Goal: Find specific page/section: Find specific page/section

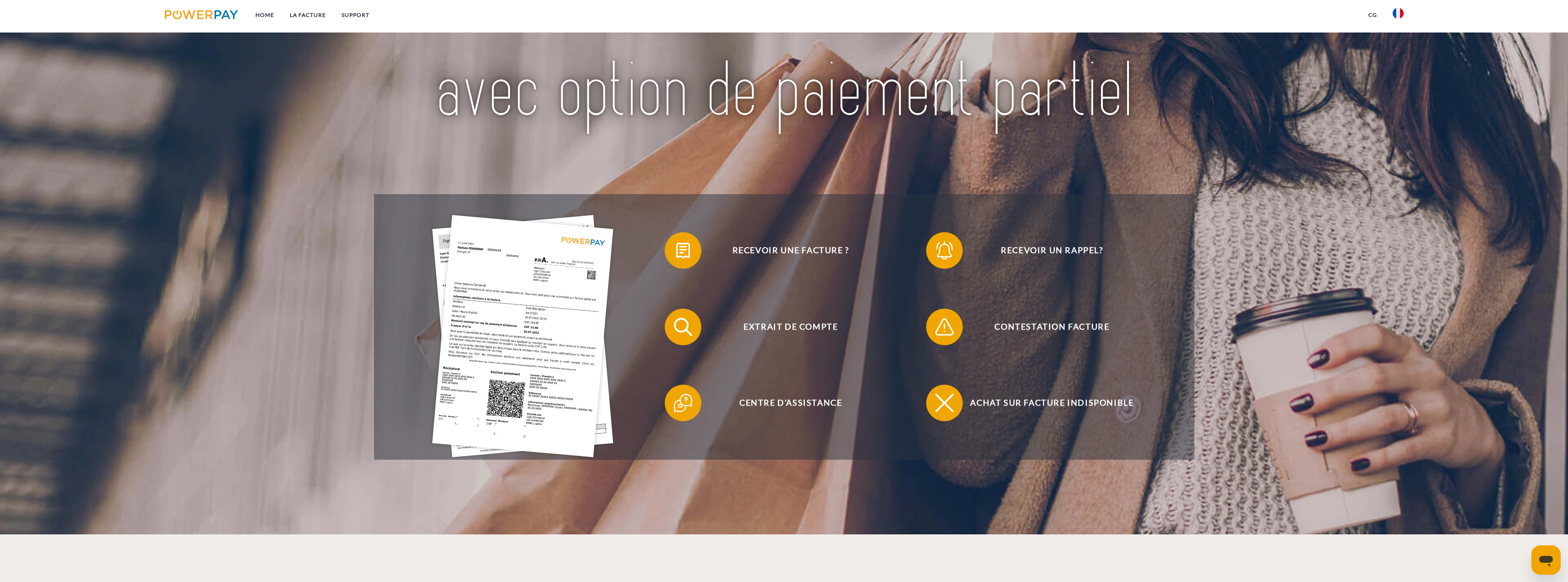
scroll to position [275, 0]
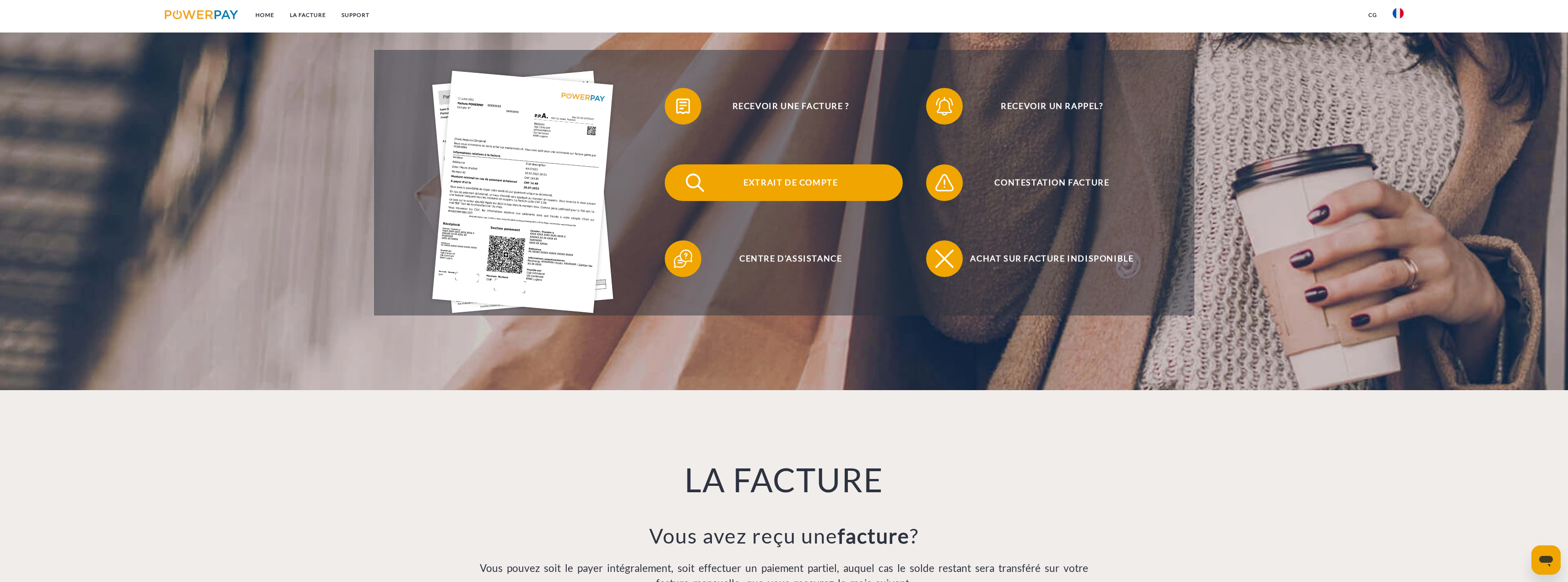
click at [798, 183] on span "Extrait de compte" at bounding box center [791, 183] width 225 height 37
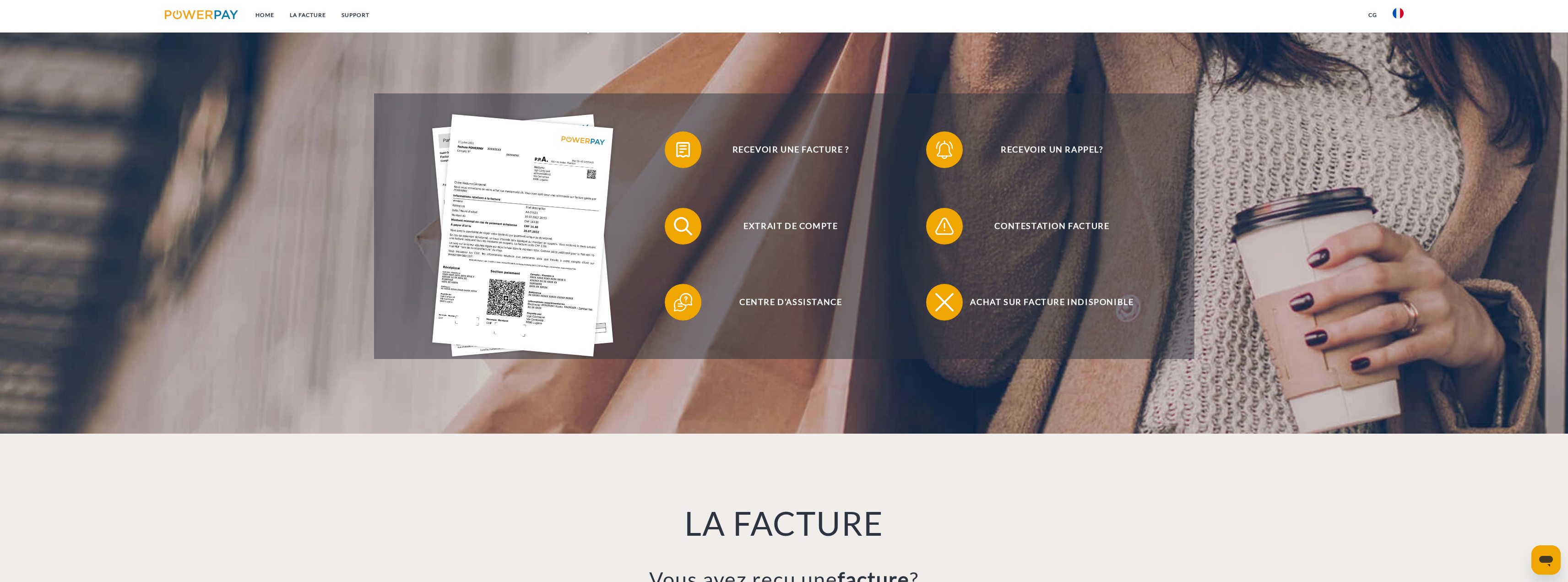
scroll to position [229, 0]
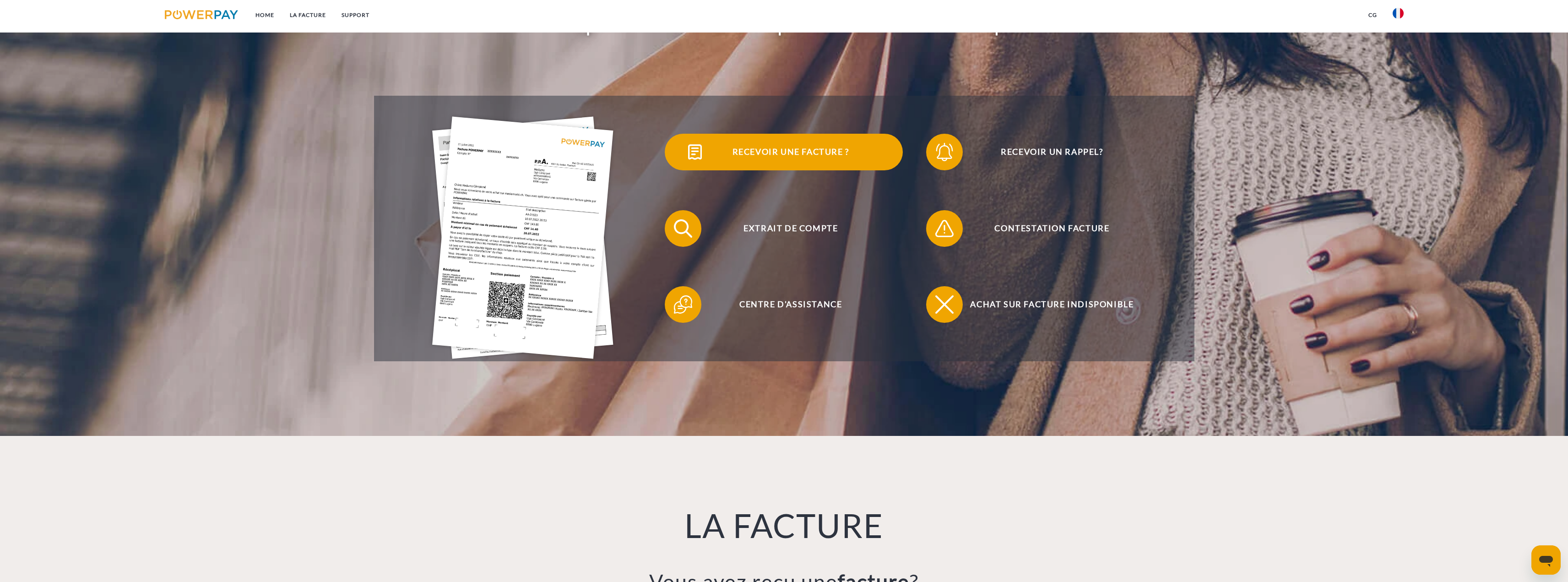
click at [771, 155] on span "Recevoir une facture ?" at bounding box center [791, 152] width 225 height 37
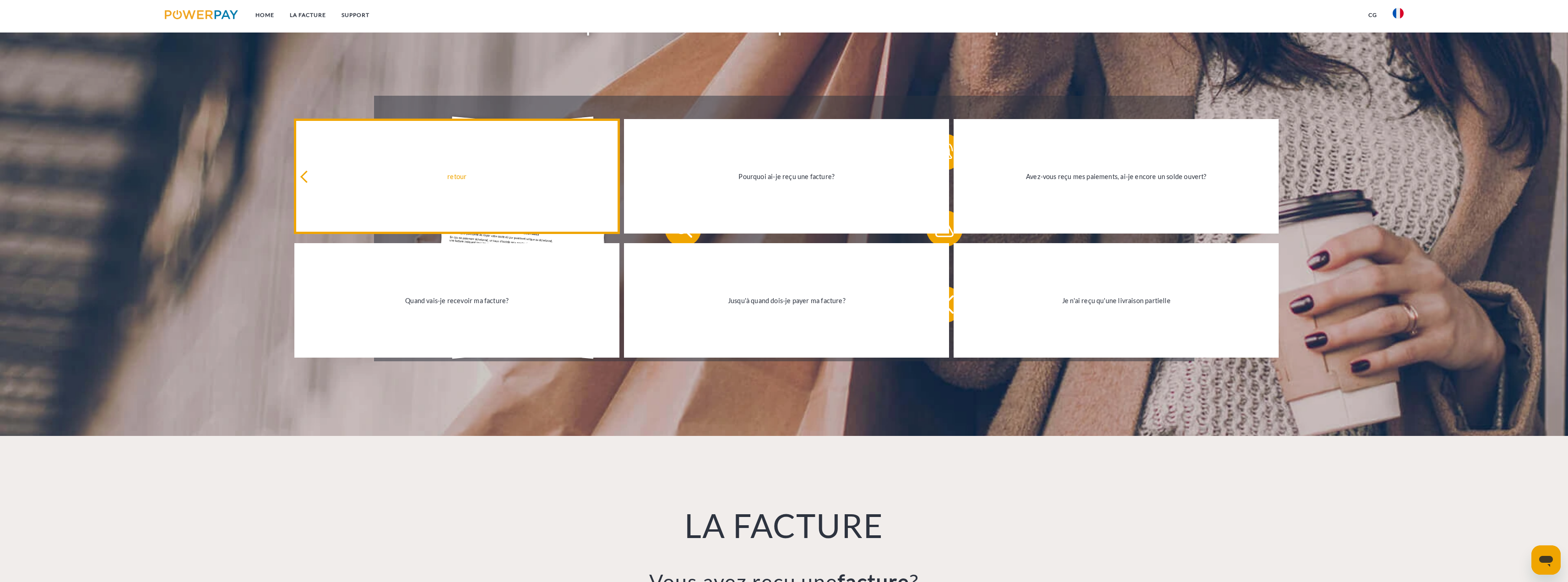
click at [428, 169] on link "retour" at bounding box center [457, 177] width 325 height 114
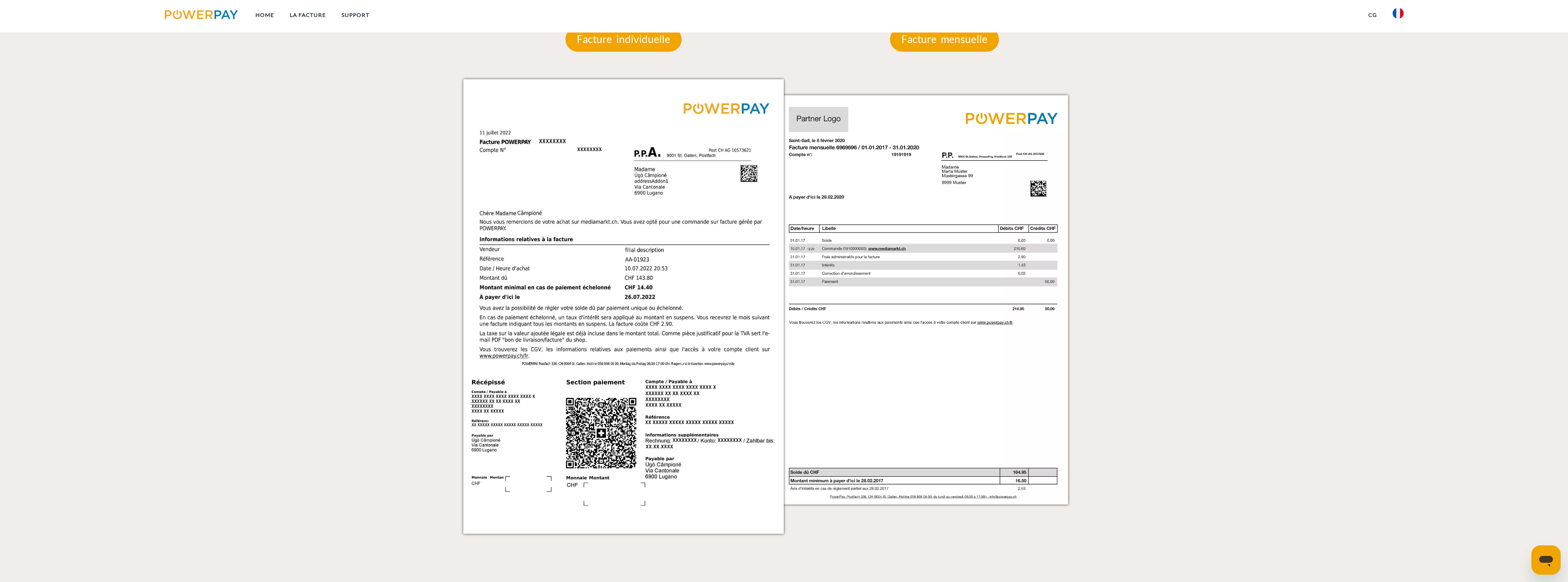
scroll to position [687, 0]
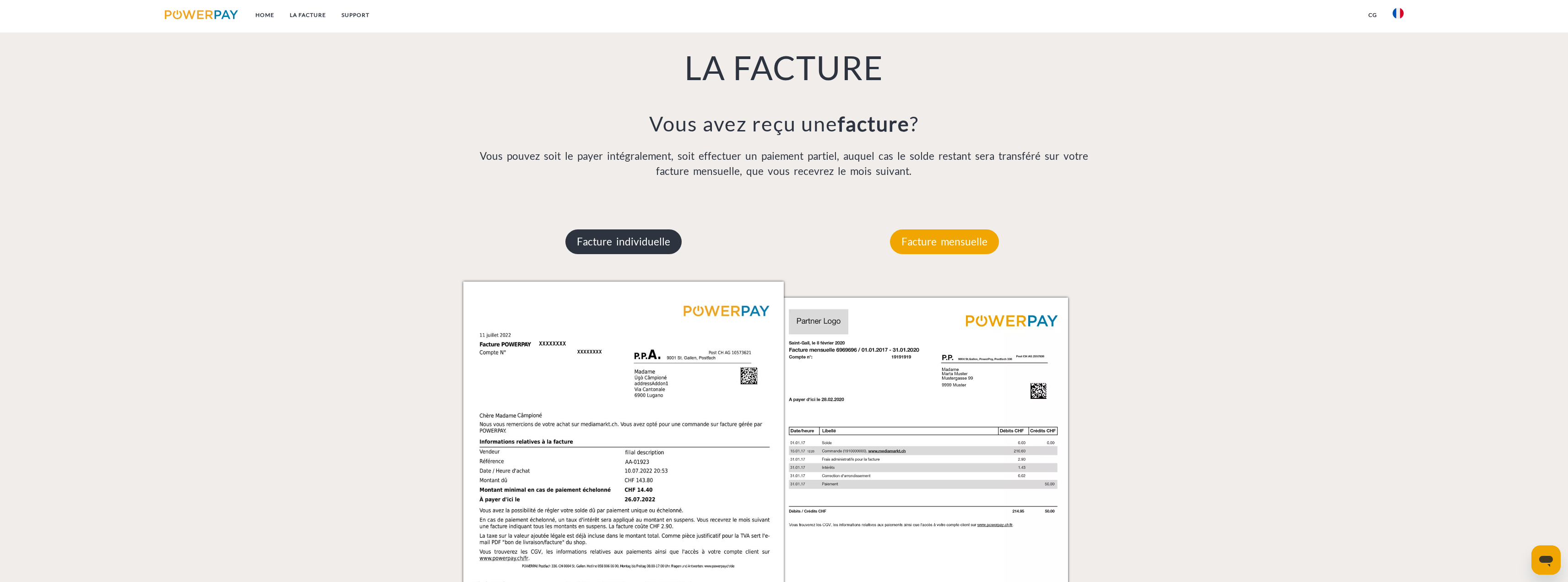
click at [604, 239] on p "Facture individuelle" at bounding box center [623, 242] width 116 height 25
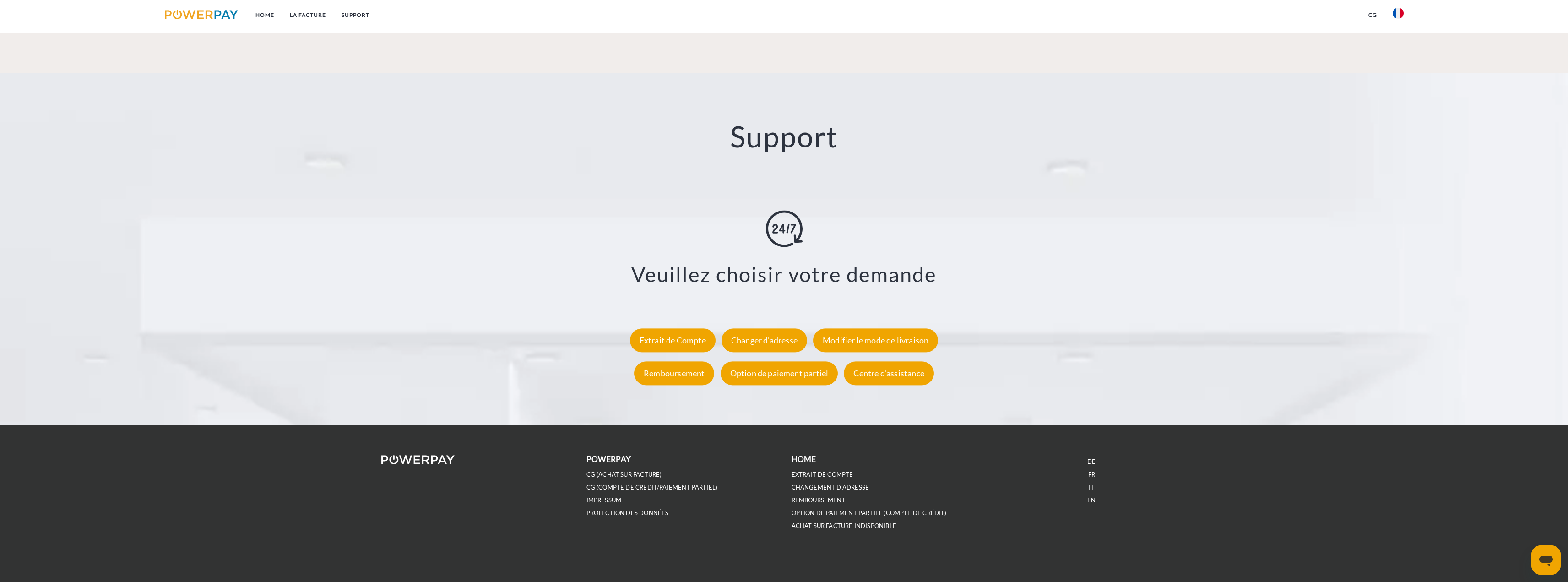
scroll to position [1602, 0]
click at [828, 472] on link "EXTRAIT DE COMPTE" at bounding box center [822, 474] width 62 height 8
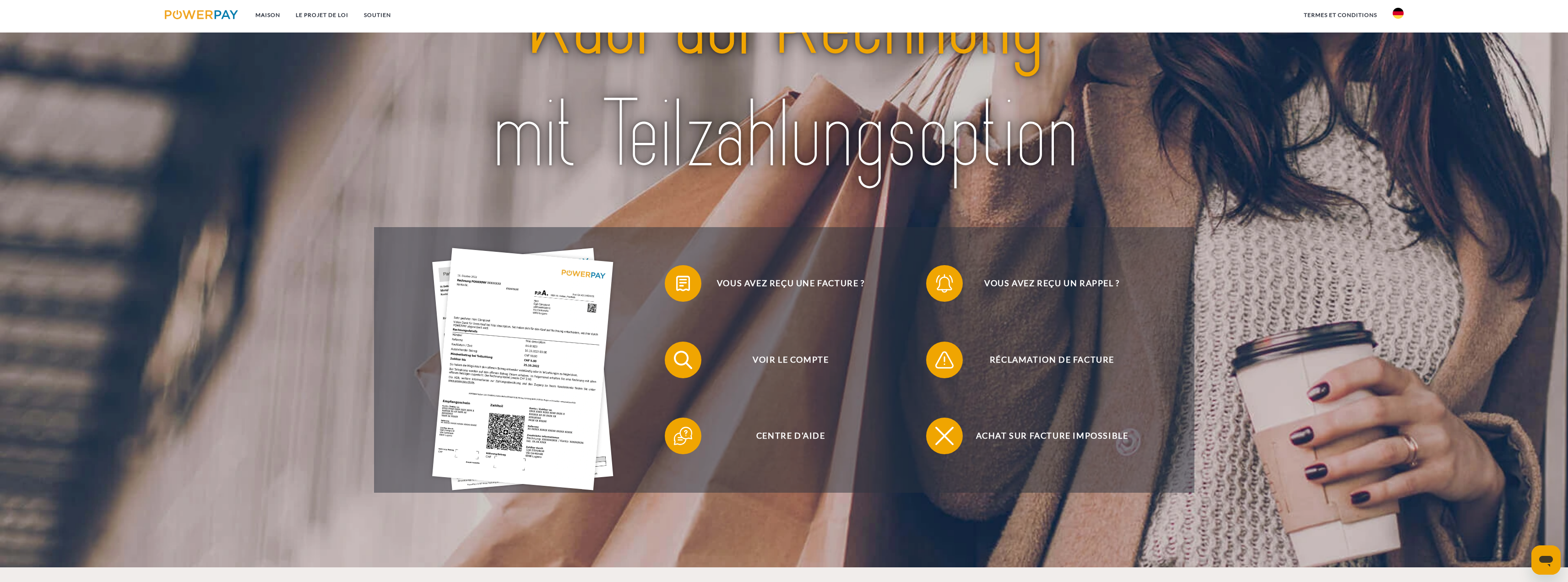
scroll to position [229, 0]
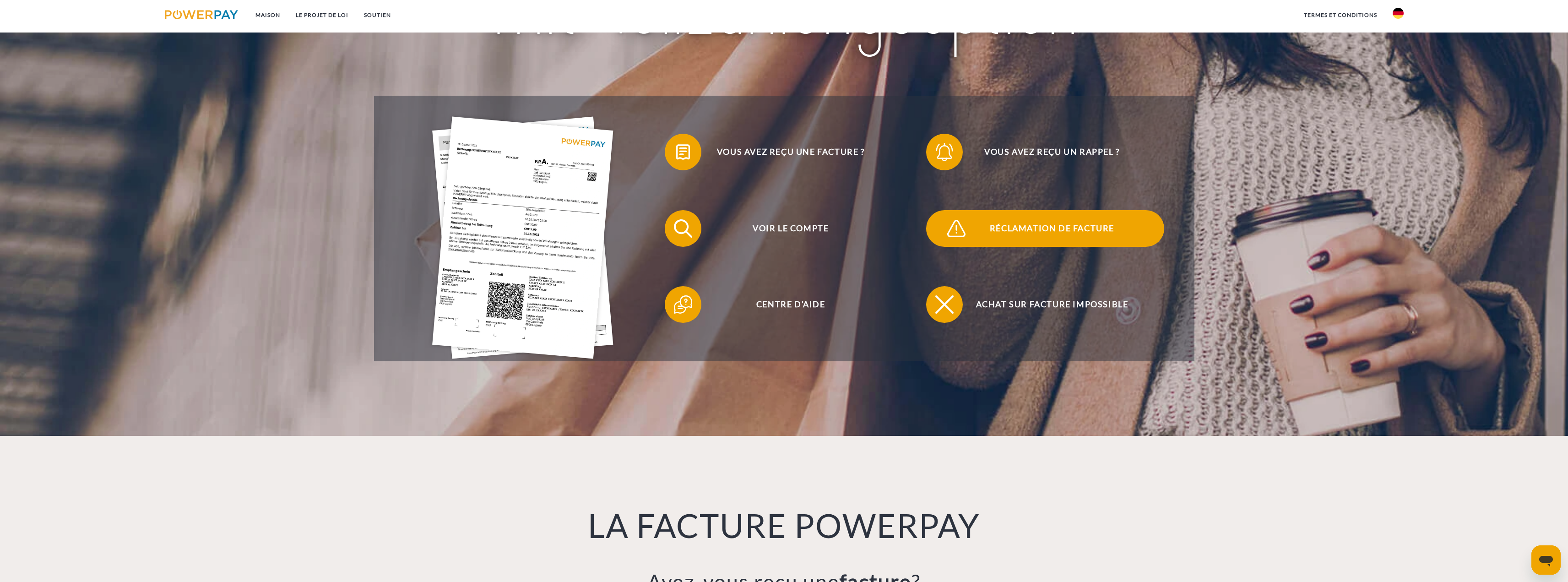
click at [1074, 230] on font "Réclamation de facture" at bounding box center [1052, 228] width 125 height 10
